Goal: Information Seeking & Learning: Learn about a topic

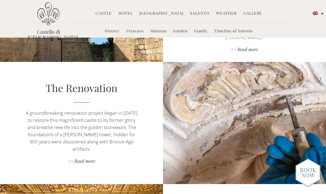
scroll to position [311, 0]
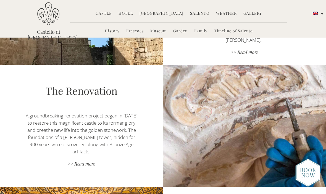
click at [129, 13] on link "Hotel" at bounding box center [126, 14] width 14 height 6
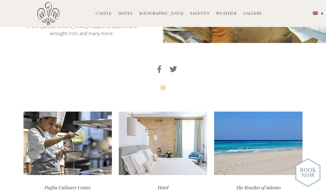
scroll to position [1394, 0]
click at [273, 175] on div "The Beaches of Salento" at bounding box center [258, 187] width 88 height 25
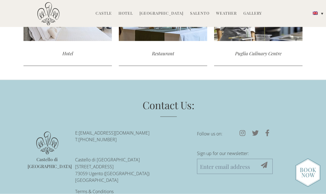
scroll to position [507, 0]
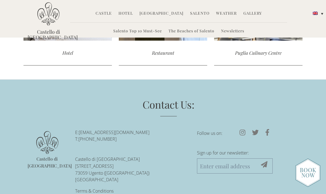
click at [207, 30] on link "The Beaches of Salento" at bounding box center [192, 31] width 46 height 6
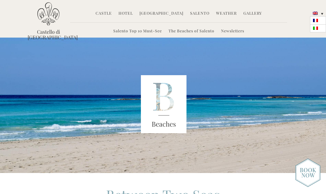
click at [319, 20] on link at bounding box center [318, 21] width 16 height 8
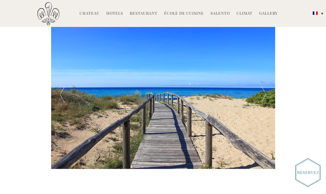
scroll to position [233, 0]
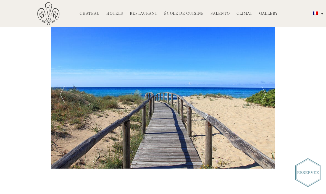
click at [263, 98] on div at bounding box center [264, 94] width 22 height 149
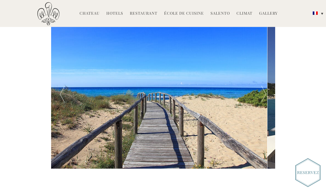
scroll to position [234, 0]
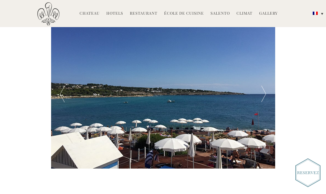
click at [265, 97] on div at bounding box center [264, 93] width 22 height 149
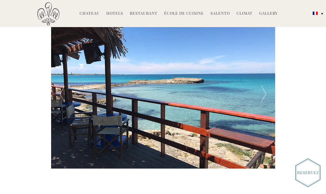
click at [266, 95] on div at bounding box center [264, 93] width 22 height 149
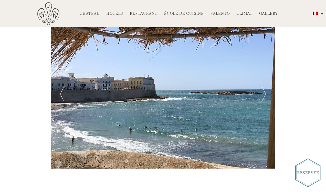
click at [269, 93] on div at bounding box center [264, 93] width 22 height 149
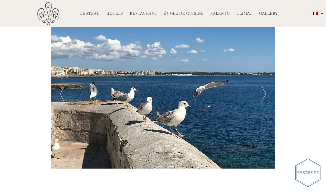
click at [268, 94] on div at bounding box center [264, 93] width 22 height 149
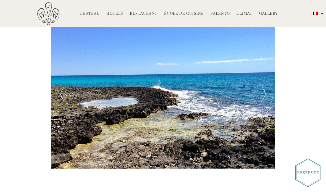
click at [270, 91] on div at bounding box center [264, 93] width 22 height 149
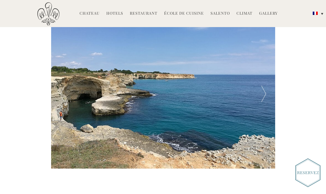
click at [268, 93] on div at bounding box center [264, 93] width 22 height 149
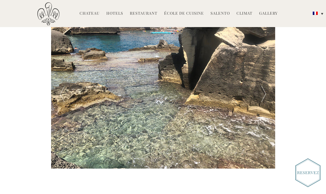
click at [265, 94] on div at bounding box center [264, 93] width 22 height 149
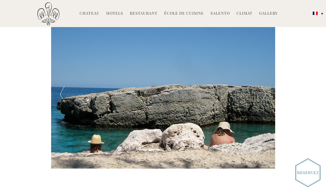
click at [267, 91] on div at bounding box center [264, 93] width 22 height 149
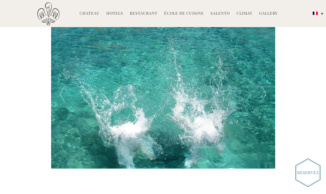
click at [266, 93] on div at bounding box center [264, 93] width 22 height 149
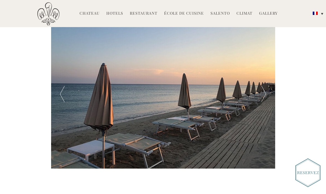
click at [266, 92] on div at bounding box center [264, 93] width 22 height 149
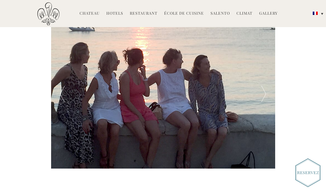
click at [62, 95] on div at bounding box center [62, 93] width 22 height 149
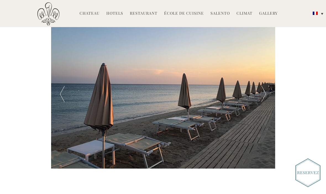
click at [270, 92] on div at bounding box center [264, 93] width 22 height 149
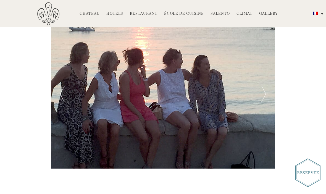
click at [268, 93] on div at bounding box center [264, 93] width 22 height 149
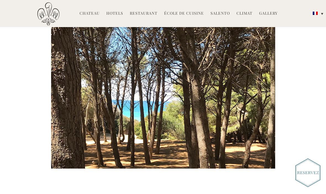
click at [267, 96] on div at bounding box center [264, 93] width 22 height 149
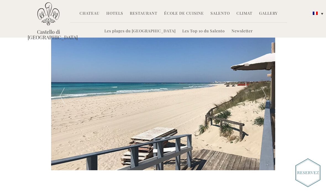
scroll to position [232, 0]
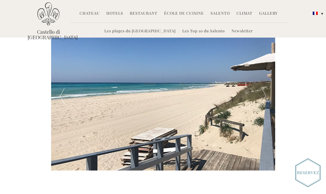
click at [267, 93] on div at bounding box center [264, 95] width 22 height 149
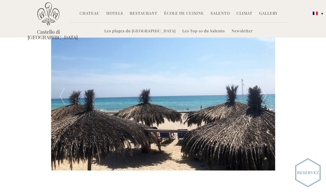
click at [265, 97] on div at bounding box center [264, 95] width 22 height 149
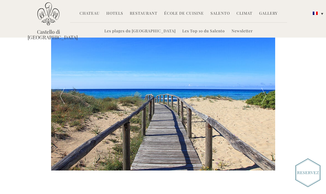
click at [268, 94] on div at bounding box center [264, 95] width 22 height 149
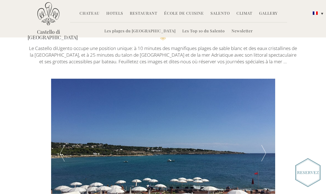
scroll to position [174, 0]
click at [203, 33] on link "Les Top 10 du Salento" at bounding box center [203, 31] width 43 height 6
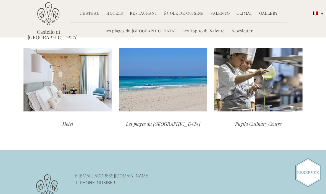
scroll to position [1140, 0]
click at [53, 102] on div "read more" at bounding box center [68, 80] width 88 height 64
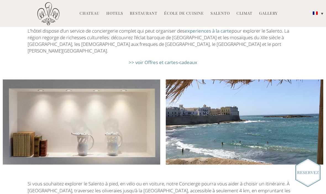
scroll to position [817, 0]
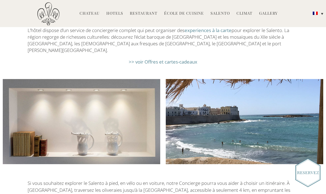
click at [175, 36] on li "Expériences" at bounding box center [188, 31] width 30 height 12
click at [160, 35] on link "Chambres Masseria" at bounding box center [150, 31] width 38 height 6
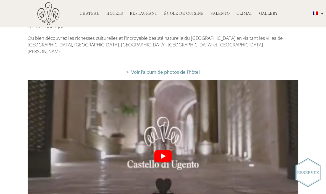
scroll to position [1001, 0]
click at [168, 118] on button "play Youtube video" at bounding box center [163, 156] width 271 height 152
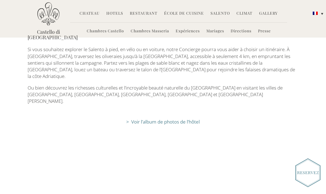
scroll to position [951, 0]
click at [188, 119] on link "> Voir l’album de photos de l’hôtel" at bounding box center [163, 122] width 74 height 6
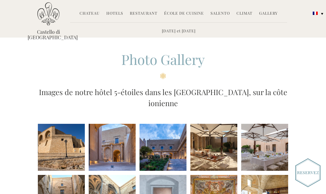
click at [69, 144] on li at bounding box center [61, 147] width 47 height 47
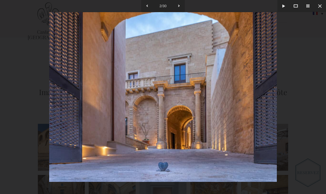
click at [323, 4] on button at bounding box center [320, 6] width 12 height 12
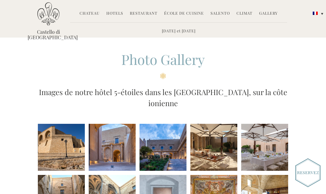
click at [227, 12] on link "Salento" at bounding box center [220, 14] width 19 height 6
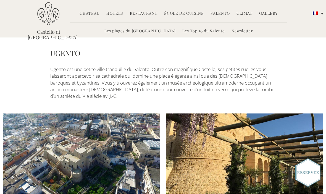
scroll to position [1395, 0]
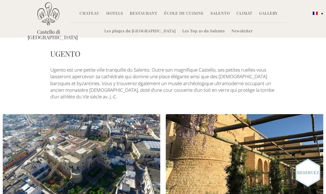
click at [313, 172] on img at bounding box center [308, 172] width 25 height 29
click at [201, 29] on link "Les Top 10 du Salento" at bounding box center [203, 31] width 43 height 6
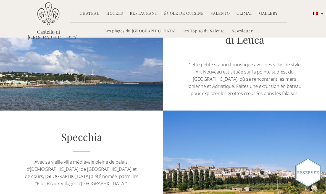
scroll to position [404, 0]
